Goal: Navigation & Orientation: Go to known website

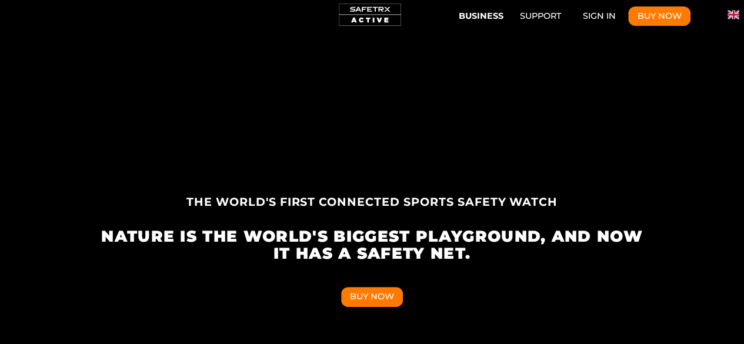
scroll to position [0, 2722]
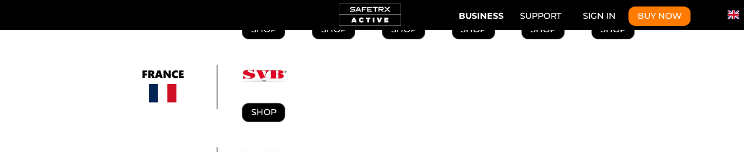
scroll to position [0, 3265]
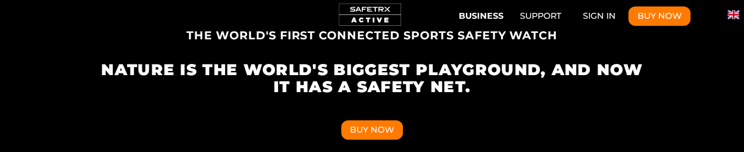
scroll to position [0, 3829]
